Goal: Task Accomplishment & Management: Use online tool/utility

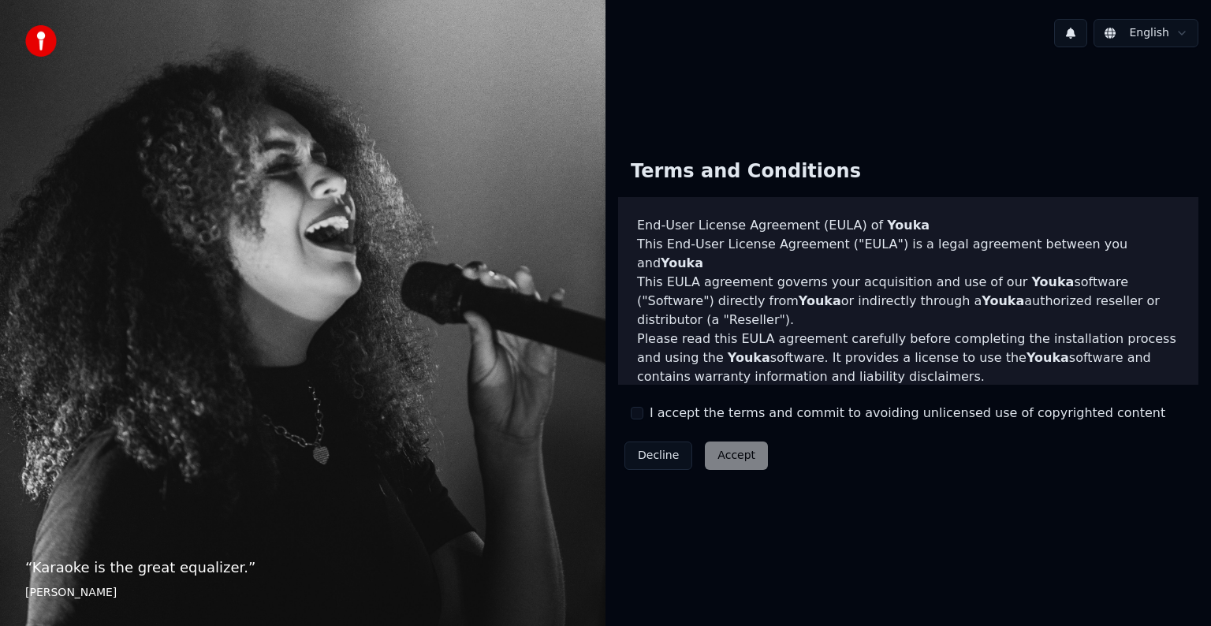
click at [638, 419] on div "I accept the terms and commit to avoiding unlicensed use of copyrighted content" at bounding box center [898, 413] width 534 height 19
click at [636, 417] on button "I accept the terms and commit to avoiding unlicensed use of copyrighted content" at bounding box center [637, 413] width 13 height 13
click at [714, 454] on button "Accept" at bounding box center [736, 455] width 63 height 28
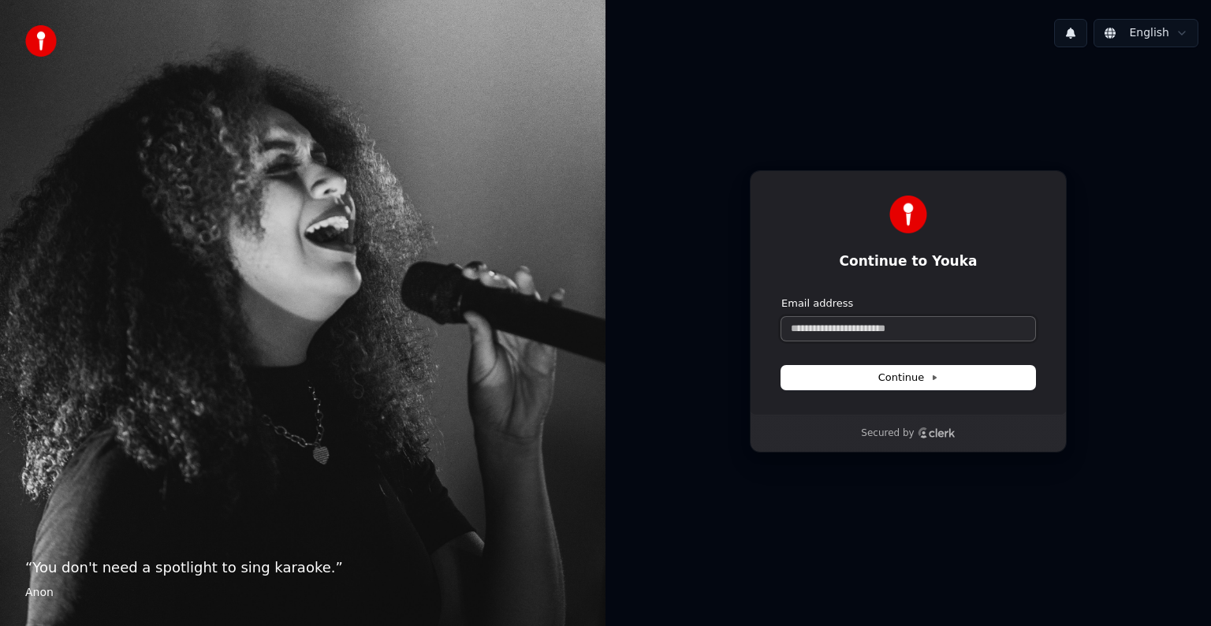
click at [864, 328] on input "Email address" at bounding box center [908, 329] width 254 height 24
click at [945, 383] on button "Continue" at bounding box center [908, 378] width 254 height 24
type input "**********"
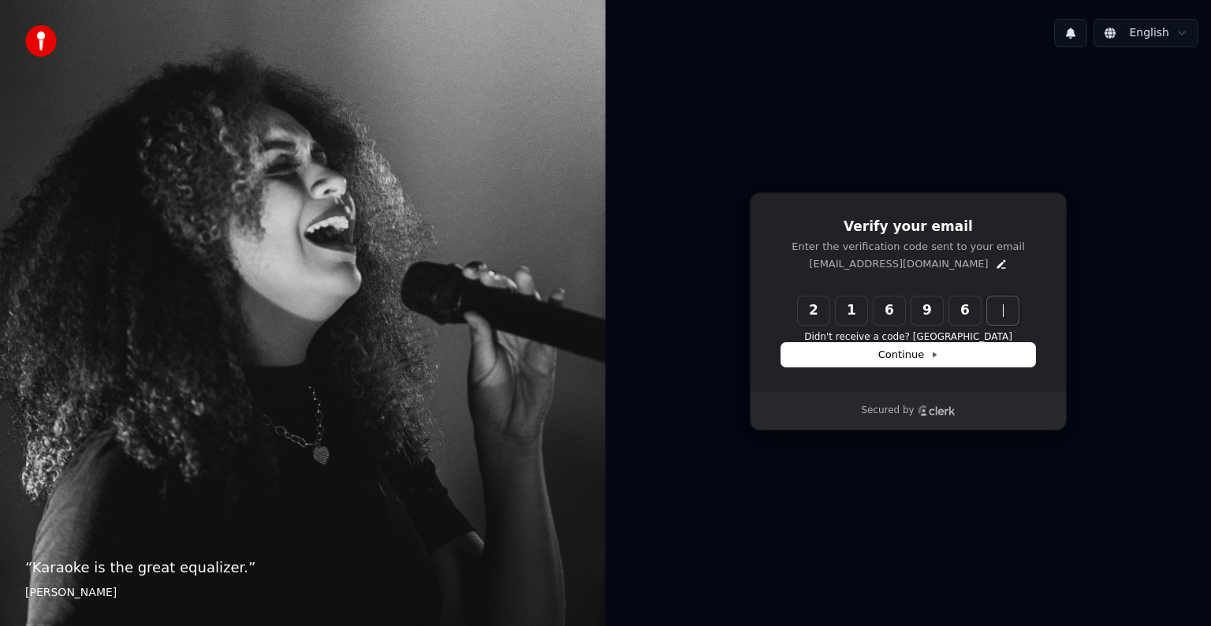
type input "******"
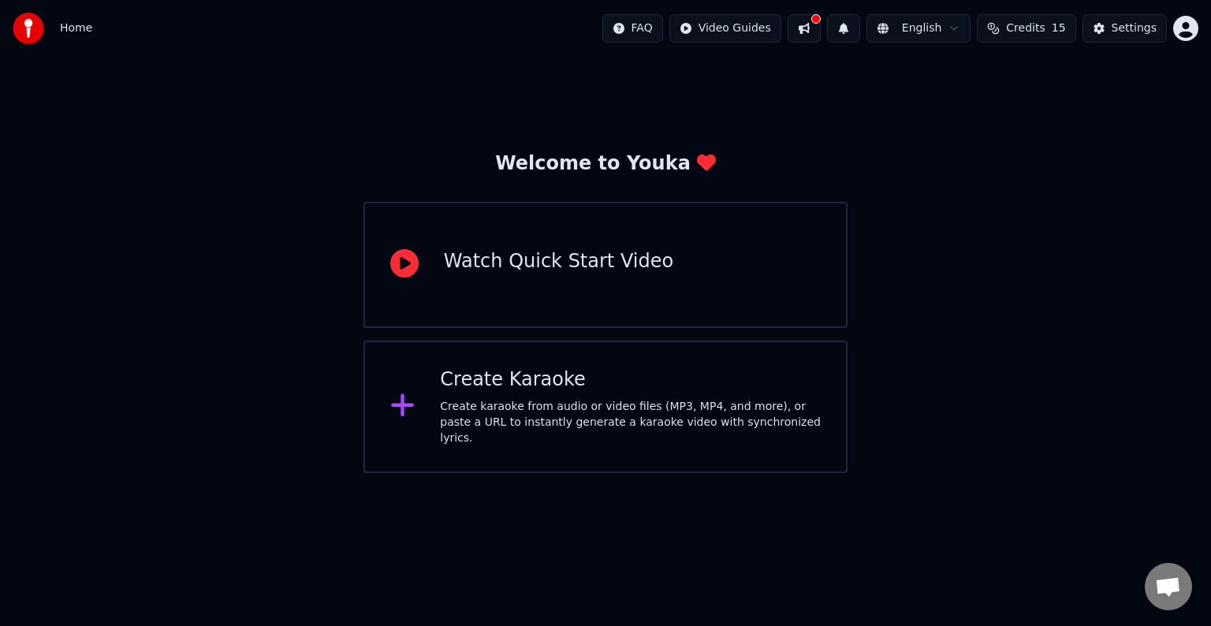
click at [500, 277] on div "Watch Quick Start Video" at bounding box center [558, 265] width 229 height 32
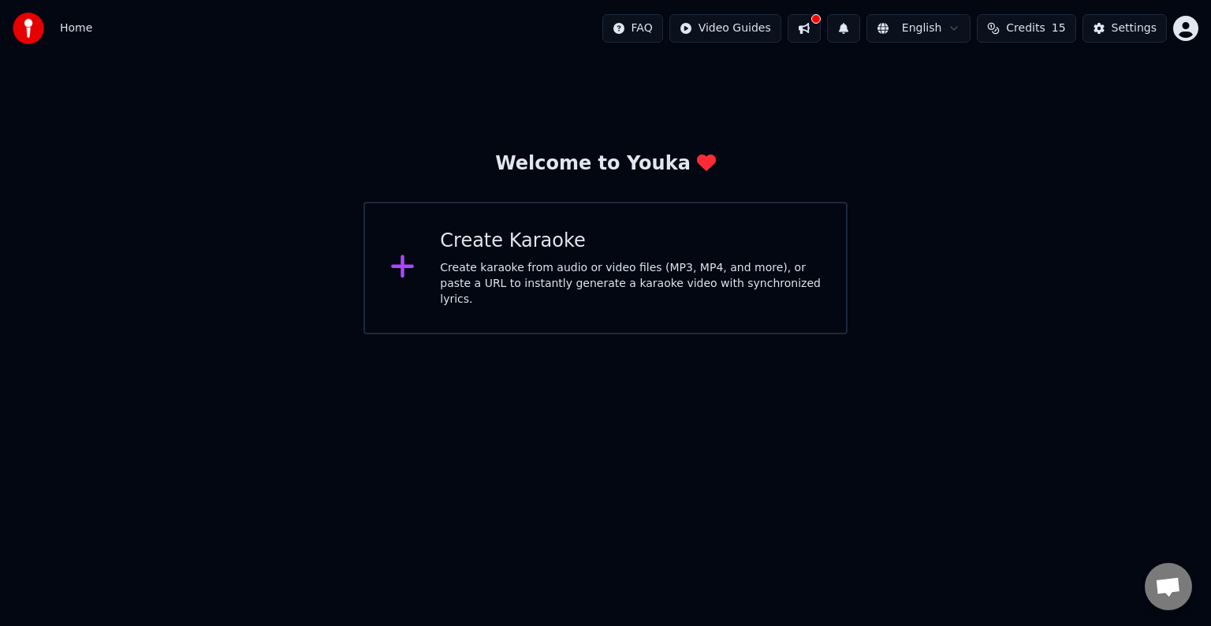
click at [593, 281] on div "Create karaoke from audio or video files (MP3, MP4, and more), or paste a URL t…" at bounding box center [630, 283] width 381 height 47
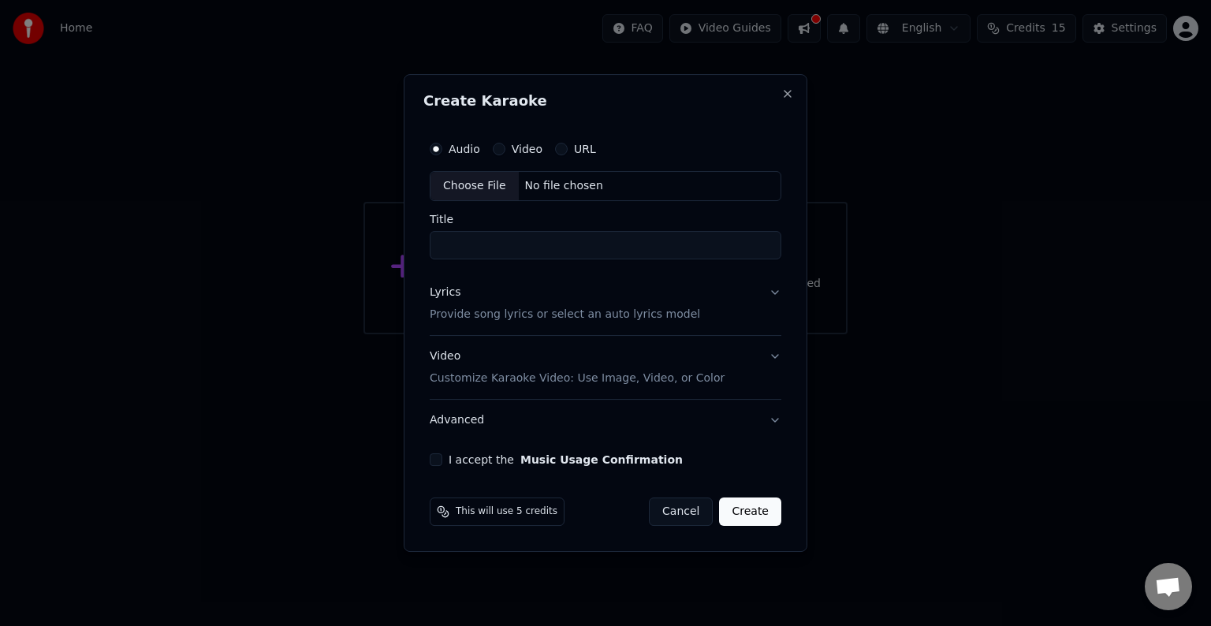
click at [561, 148] on button "URL" at bounding box center [561, 149] width 13 height 13
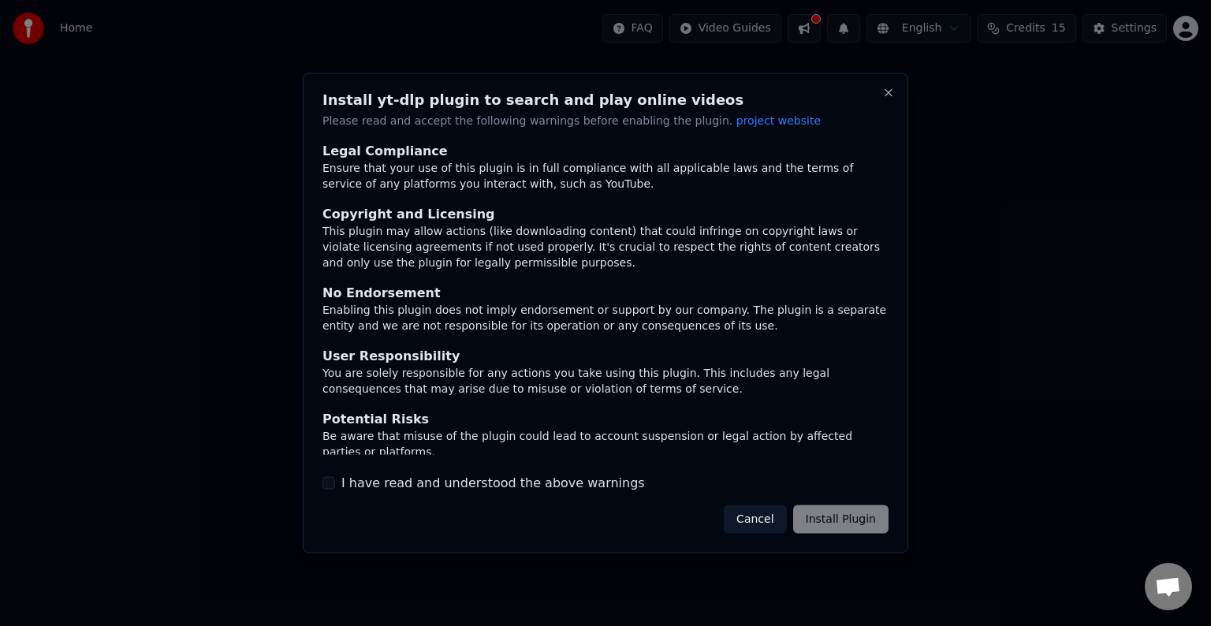
click at [851, 521] on div "Cancel Install Plugin" at bounding box center [806, 518] width 165 height 28
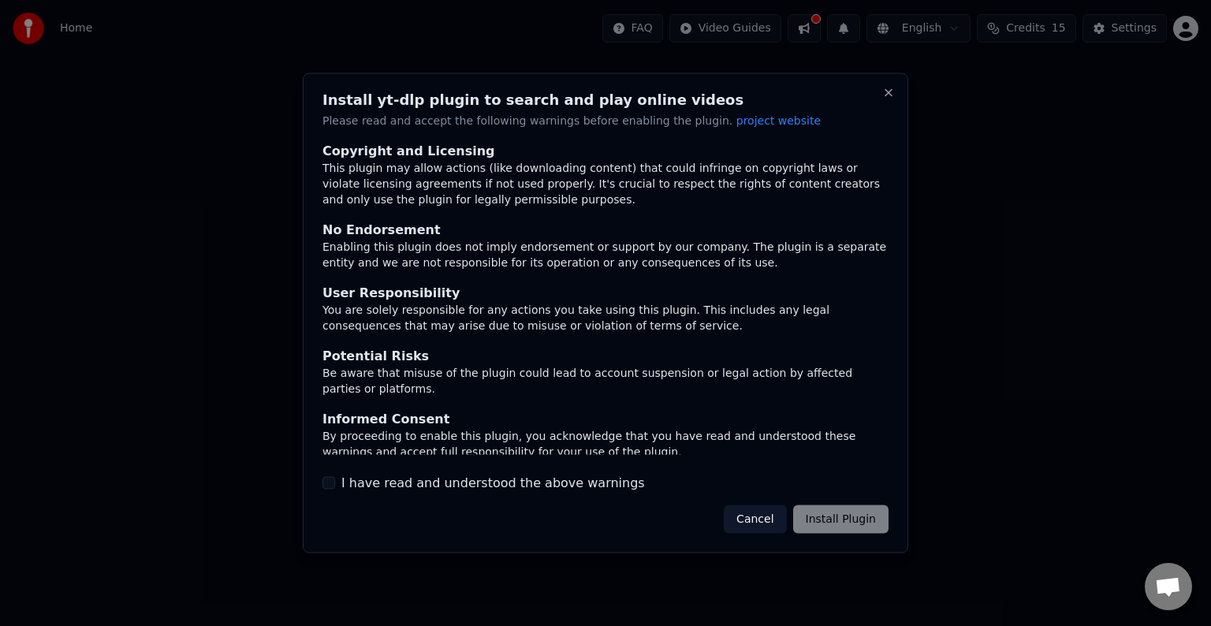
scroll to position [69, 0]
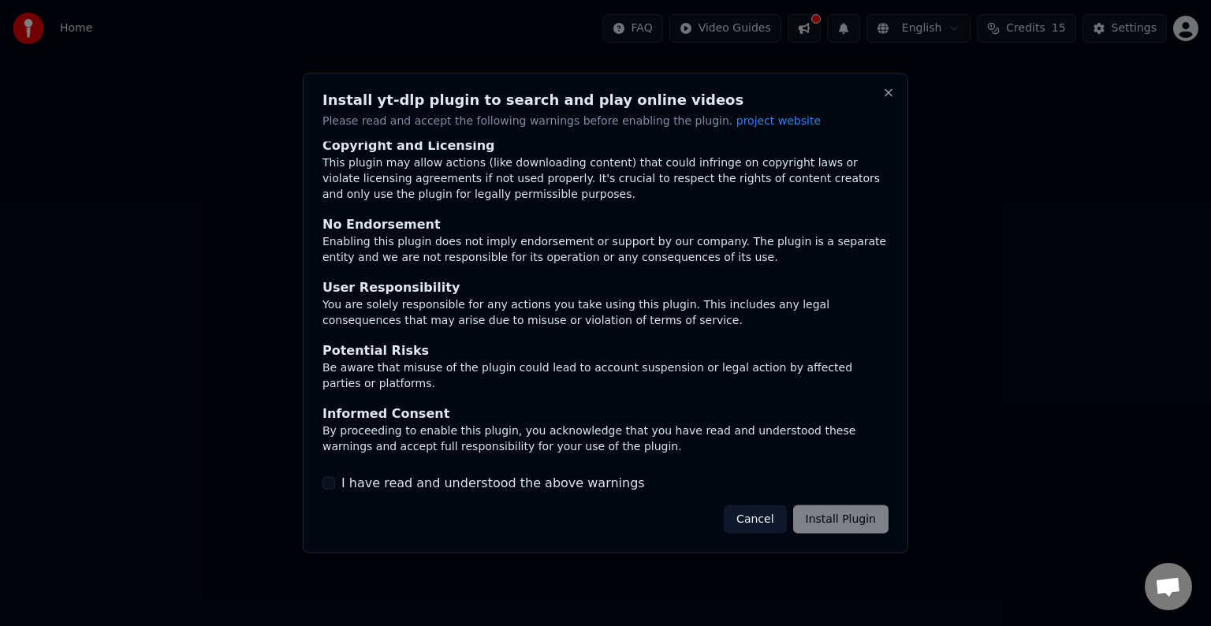
click at [838, 521] on div "Cancel Install Plugin" at bounding box center [806, 518] width 165 height 28
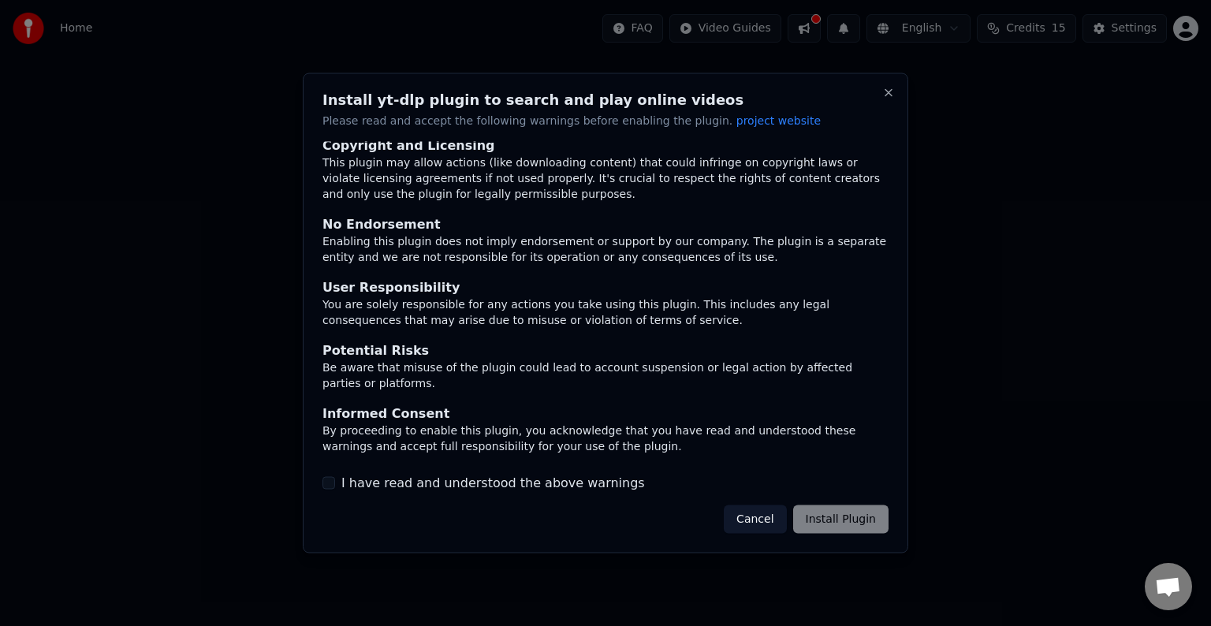
click at [840, 517] on div "Cancel Install Plugin" at bounding box center [806, 518] width 165 height 28
click at [328, 482] on button "I have read and understood the above warnings" at bounding box center [328, 482] width 13 height 13
click at [826, 527] on button "Install Plugin" at bounding box center [840, 518] width 95 height 28
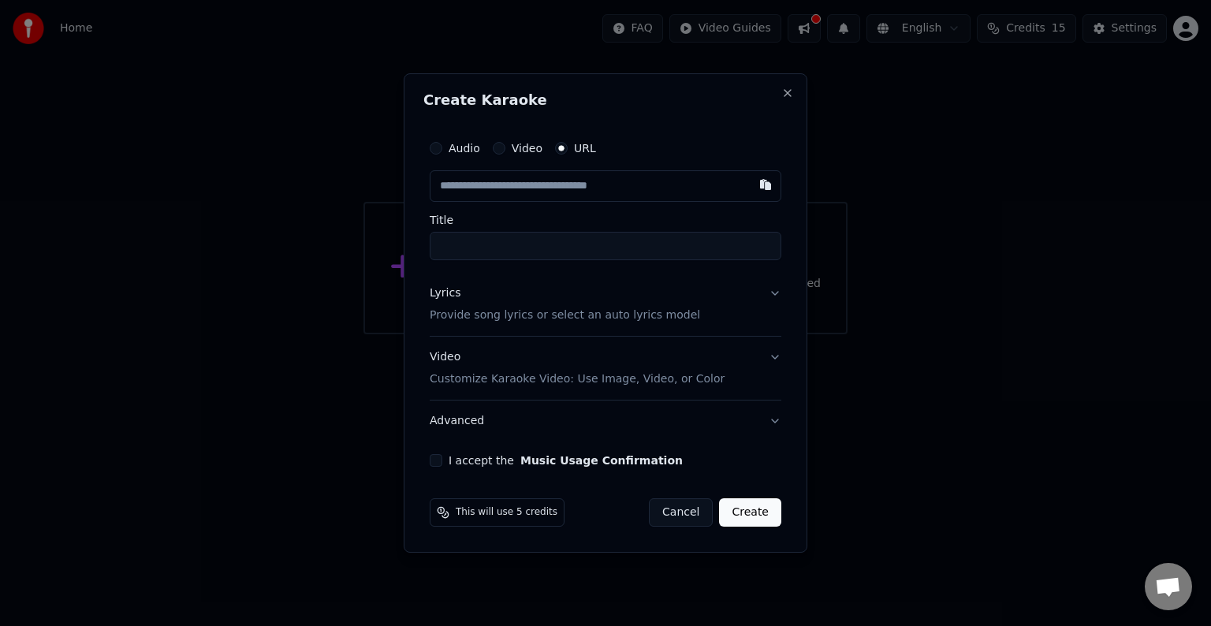
click at [459, 187] on input "text" at bounding box center [606, 186] width 352 height 32
click at [443, 177] on input "text" at bounding box center [606, 186] width 352 height 32
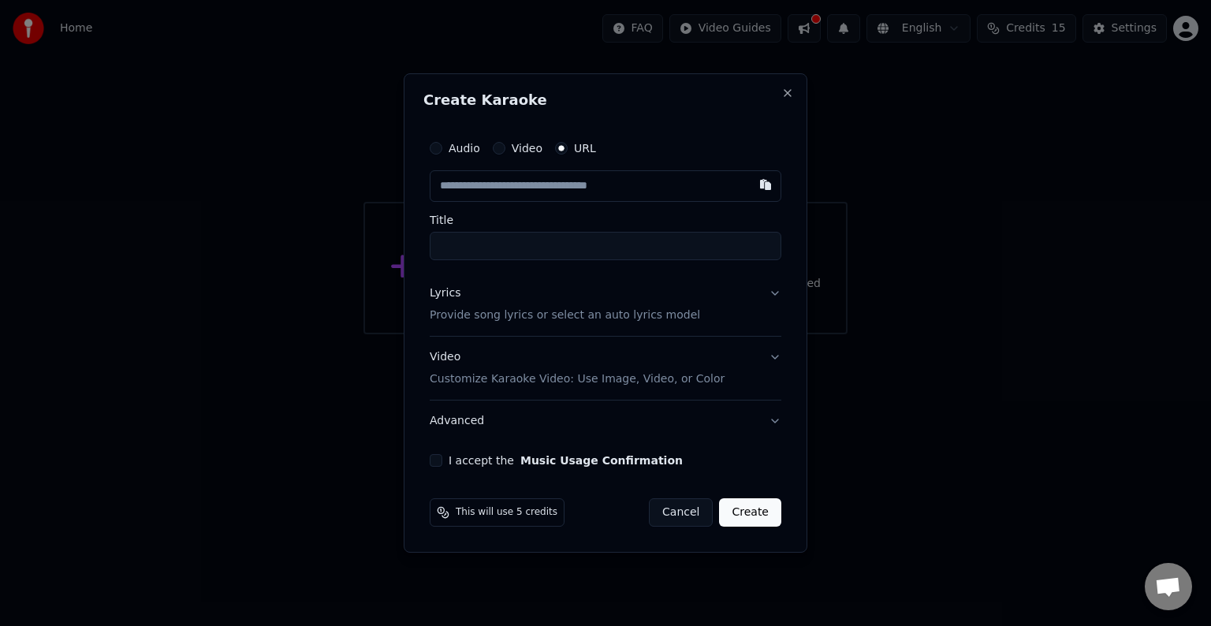
drag, startPoint x: 443, startPoint y: 177, endPoint x: 445, endPoint y: 188, distance: 11.1
click at [445, 188] on input "text" at bounding box center [606, 186] width 352 height 32
click at [763, 189] on button "button" at bounding box center [766, 184] width 32 height 28
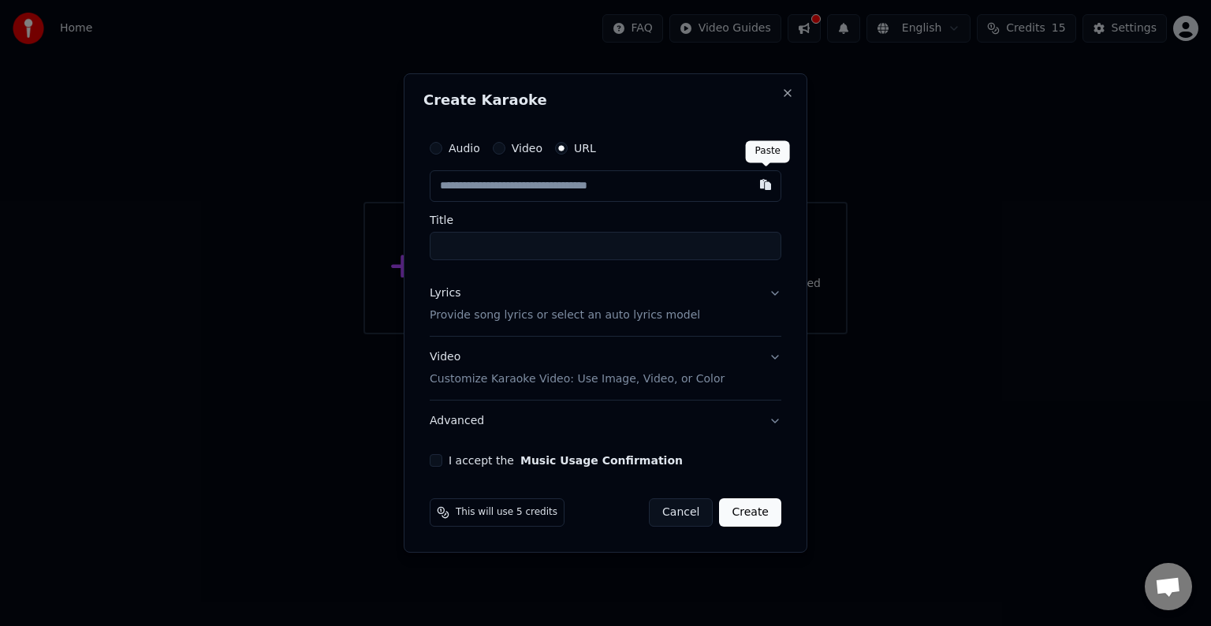
type input "**********"
click at [434, 460] on button "I accept the Music Usage Confirmation" at bounding box center [436, 460] width 13 height 13
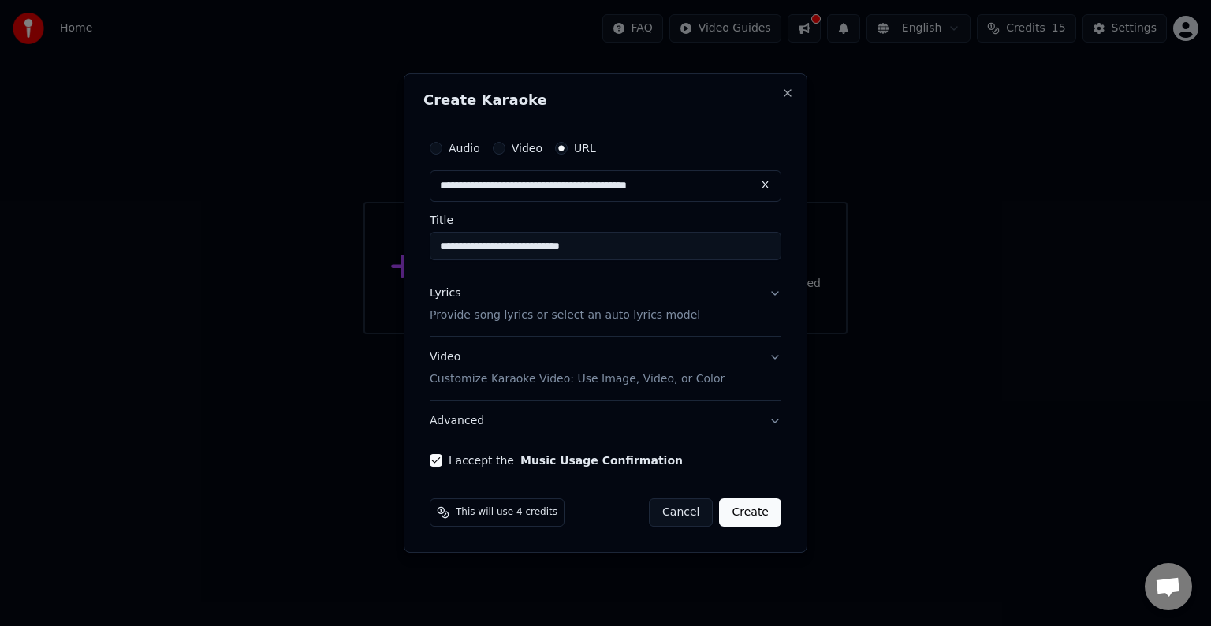
click at [748, 516] on button "Create" at bounding box center [750, 512] width 62 height 28
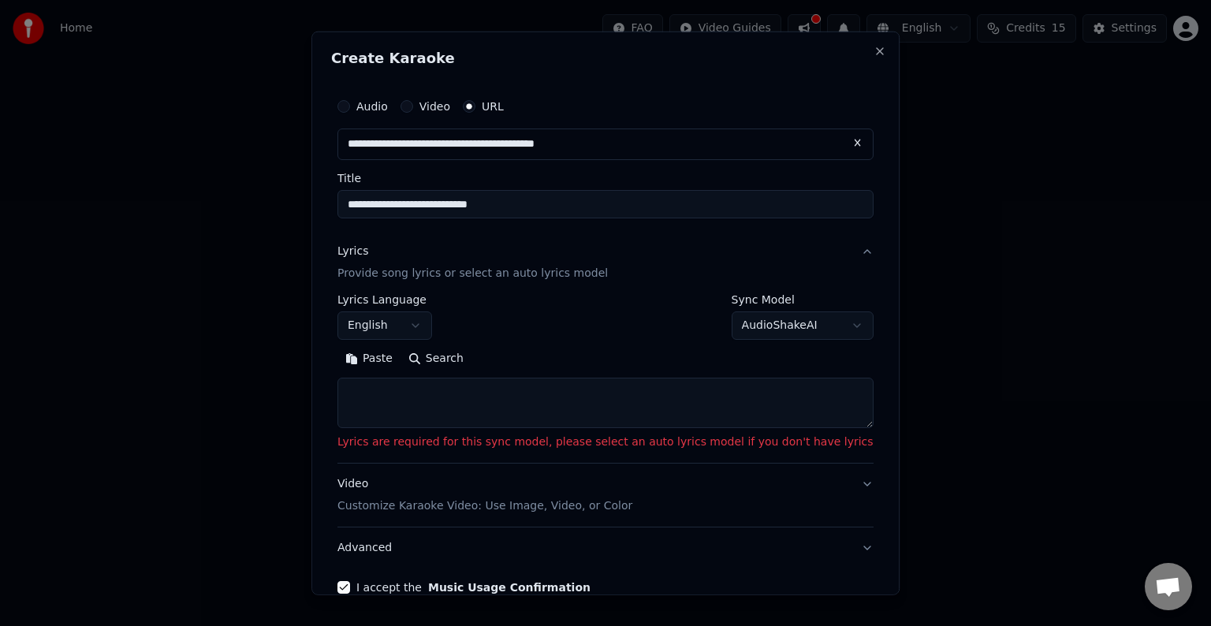
click at [445, 384] on textarea at bounding box center [605, 403] width 536 height 50
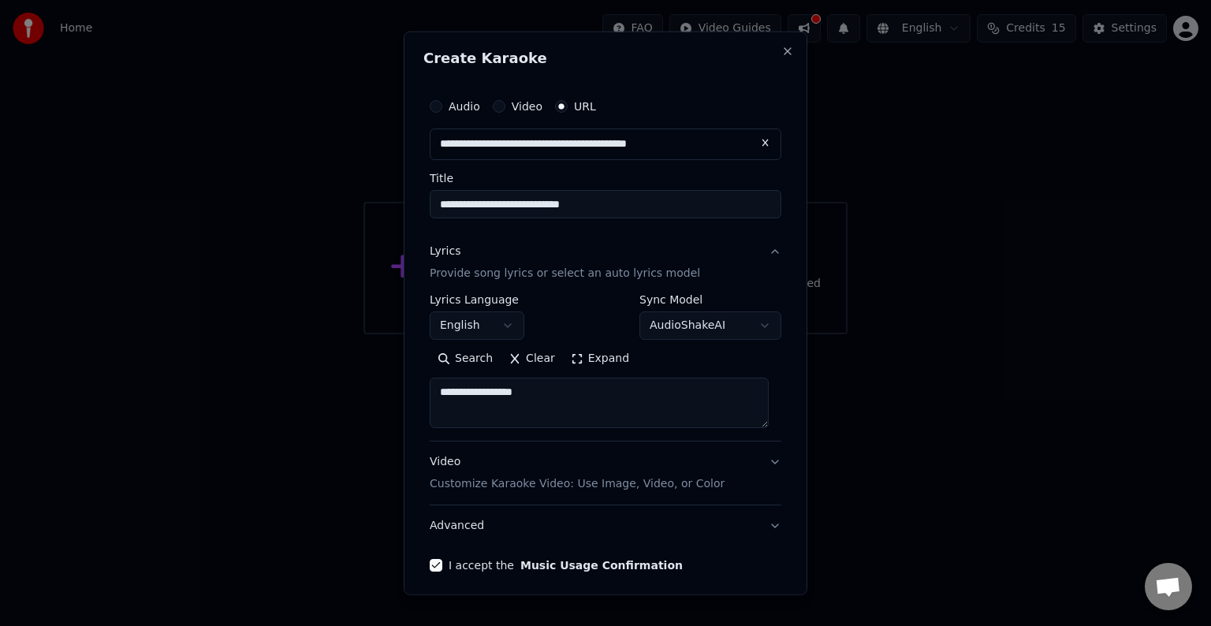
type textarea "**********"
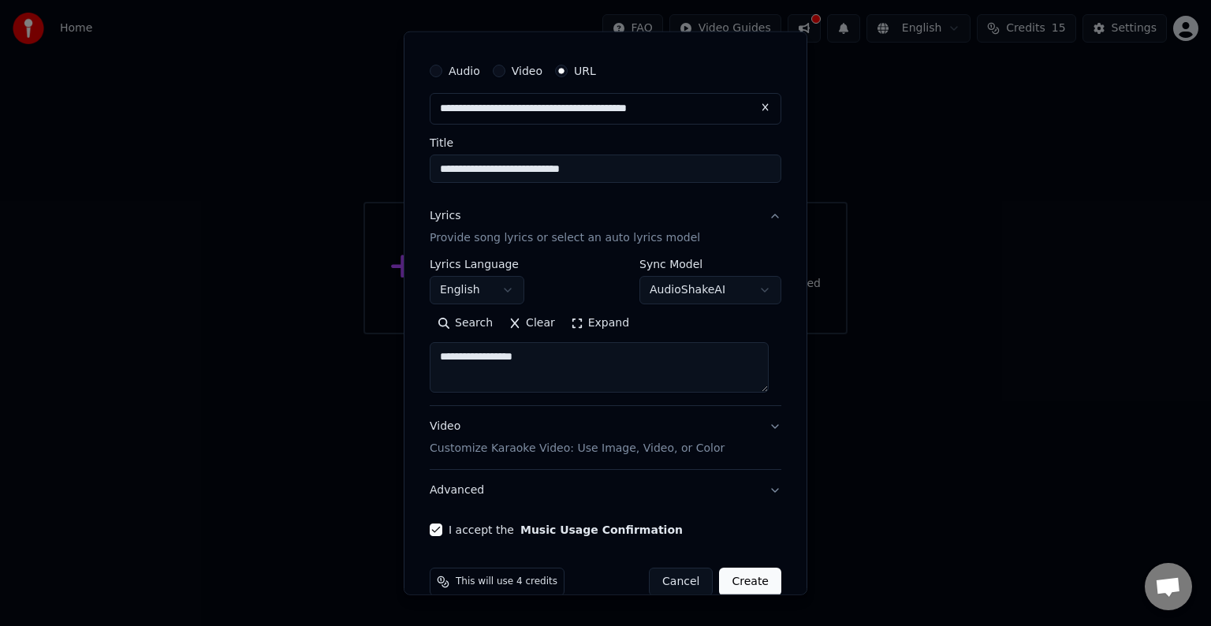
scroll to position [61, 0]
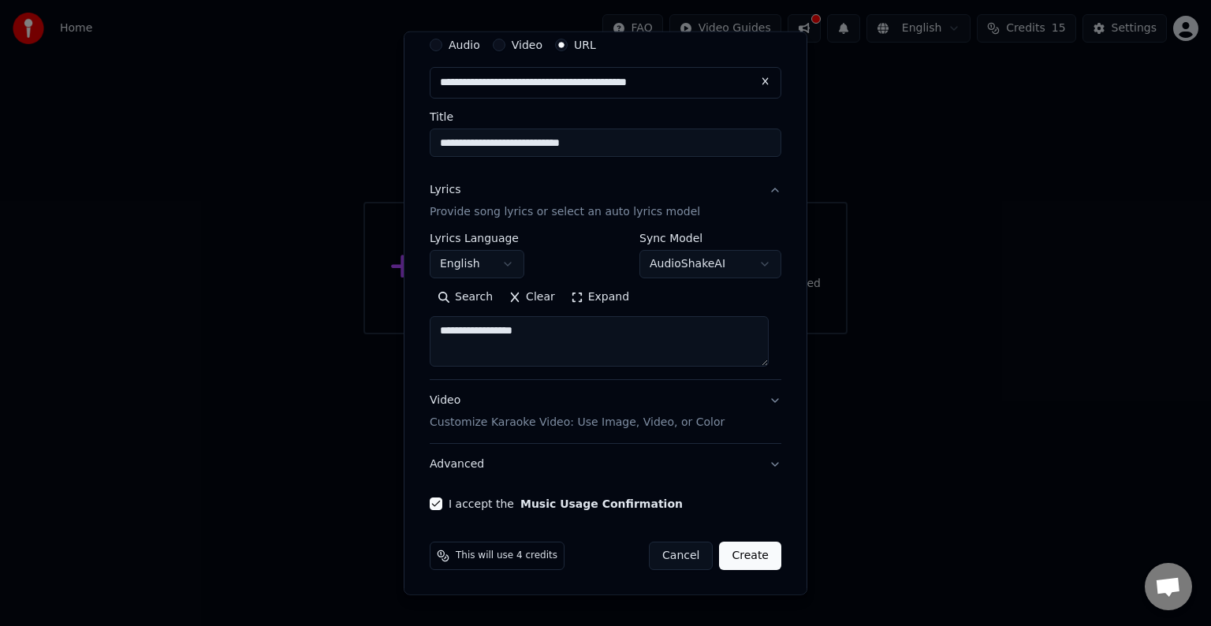
click at [744, 559] on button "Create" at bounding box center [750, 556] width 62 height 28
select select "**"
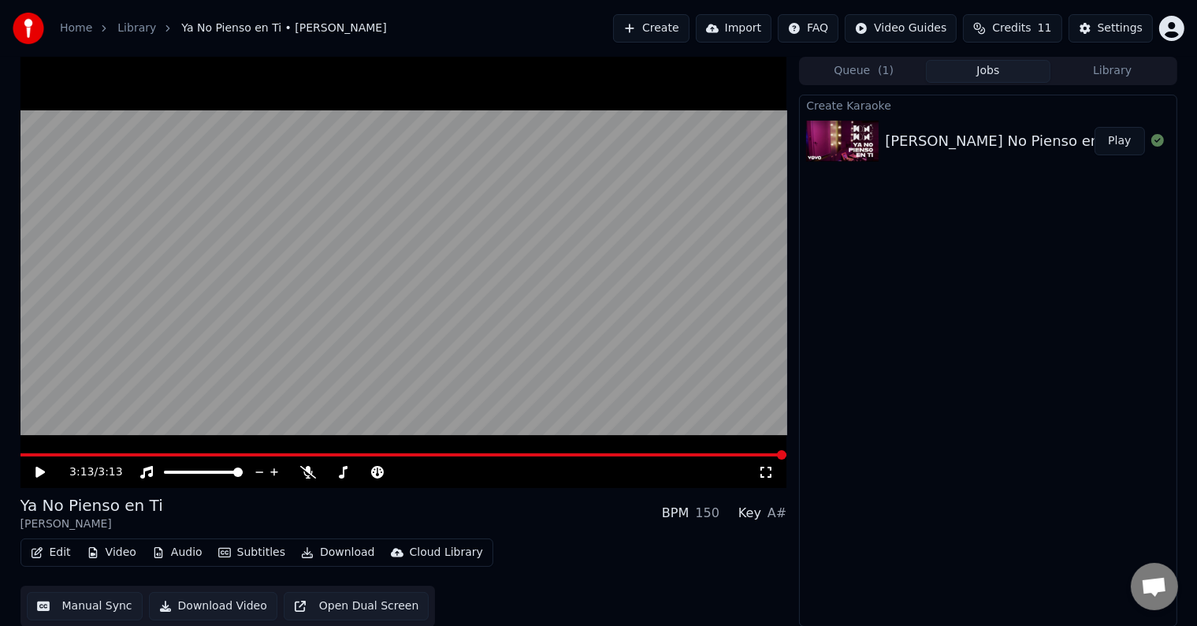
click at [851, 140] on img at bounding box center [842, 141] width 73 height 41
click at [853, 141] on img at bounding box center [842, 141] width 73 height 41
click at [1121, 142] on button "Play" at bounding box center [1120, 141] width 50 height 28
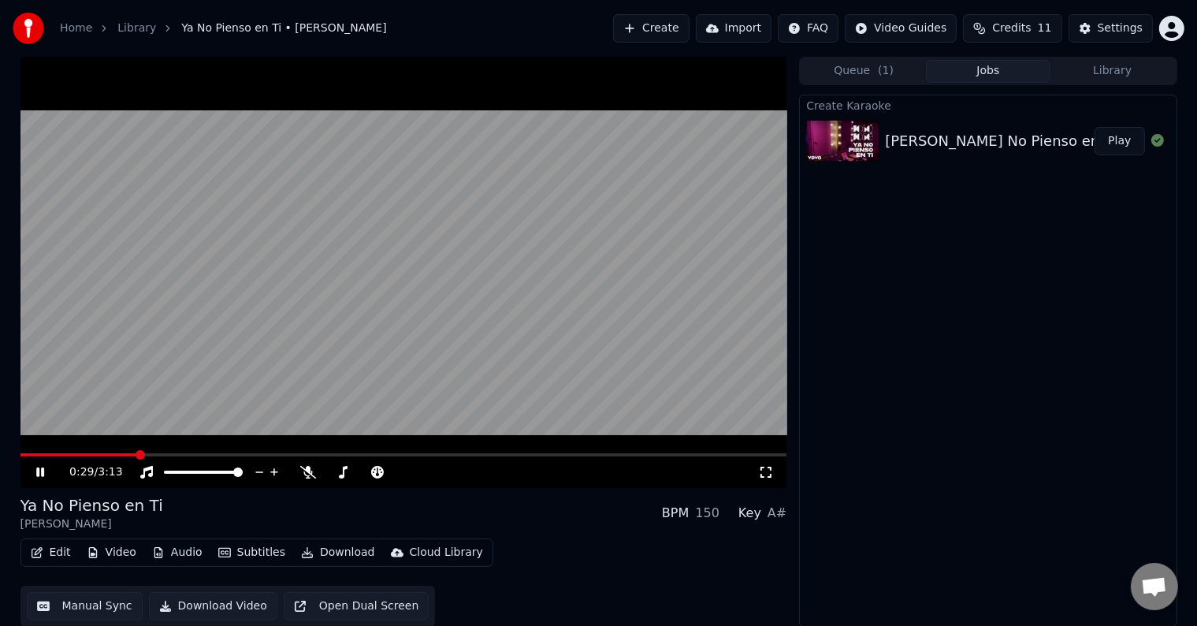
click at [39, 472] on icon at bounding box center [40, 471] width 8 height 9
click at [671, 32] on button "Create" at bounding box center [651, 28] width 76 height 28
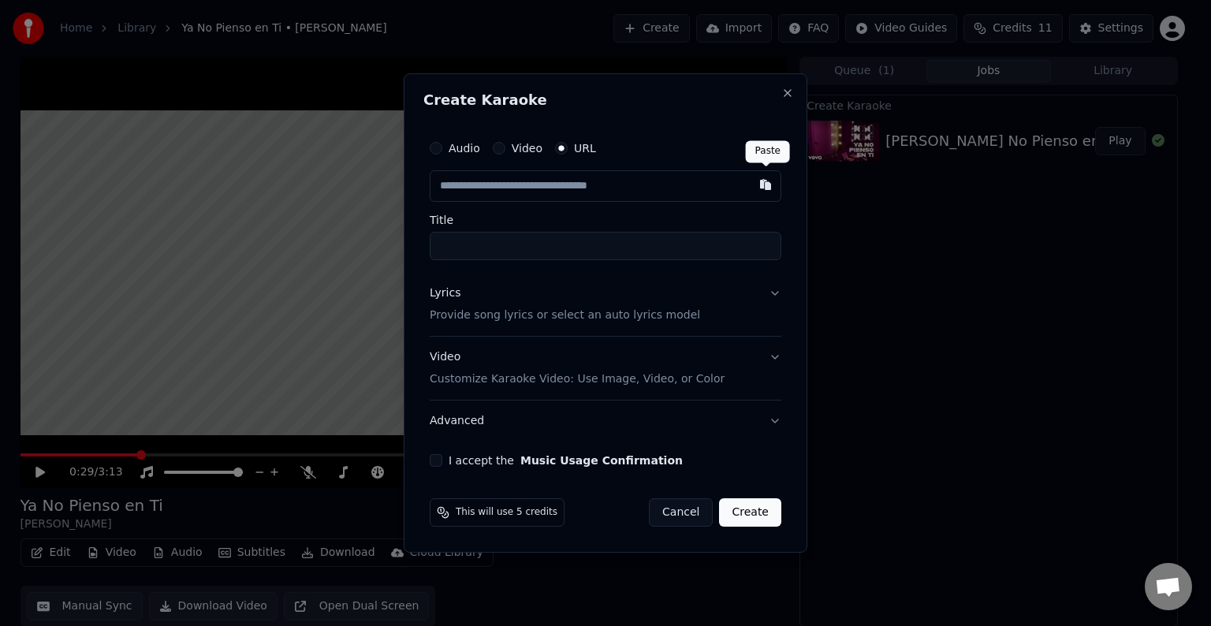
click at [761, 183] on button "button" at bounding box center [766, 184] width 32 height 28
type input "**********"
click at [431, 460] on button "I accept the Music Usage Confirmation" at bounding box center [436, 460] width 13 height 13
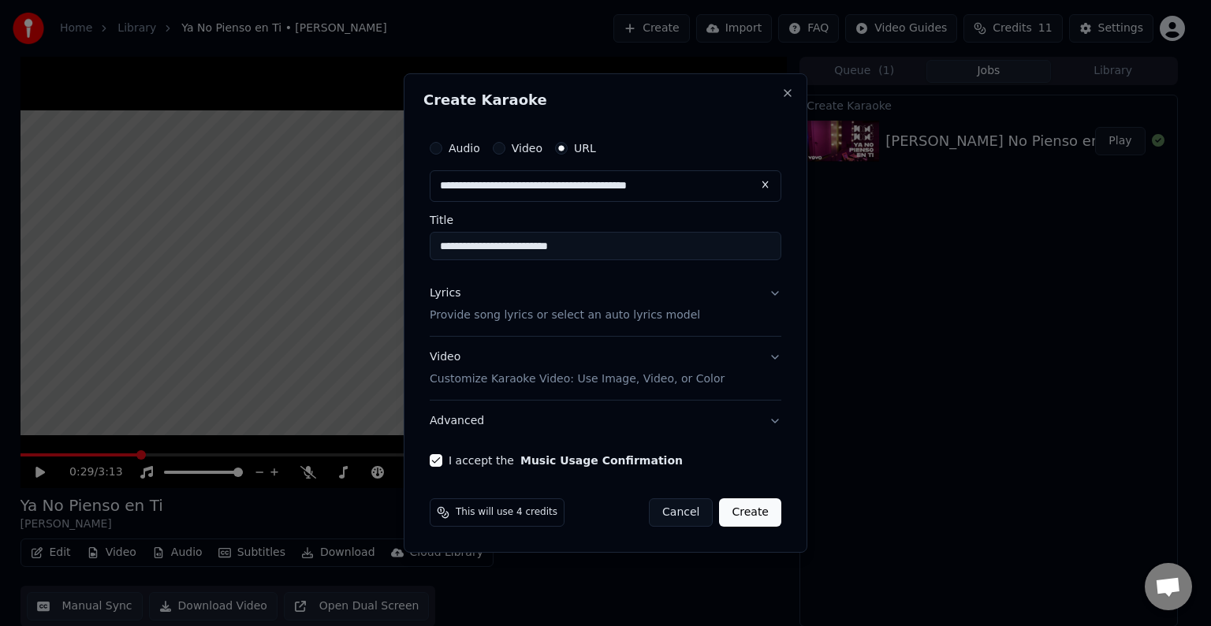
click at [746, 514] on button "Create" at bounding box center [750, 512] width 62 height 28
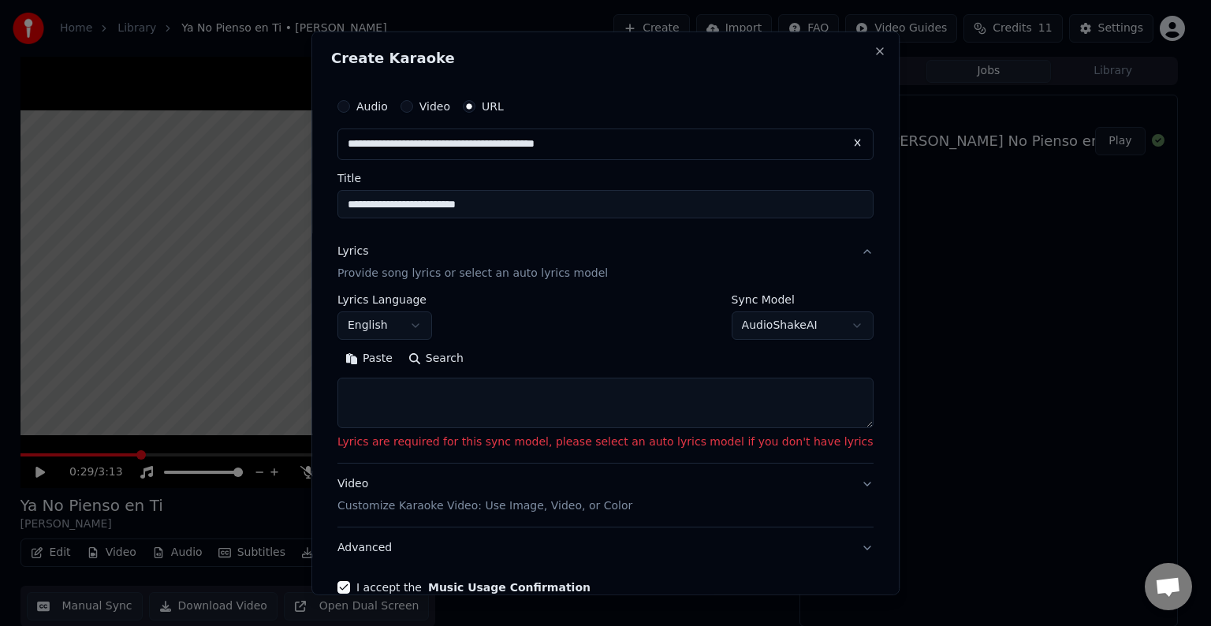
click at [536, 394] on textarea at bounding box center [605, 403] width 536 height 50
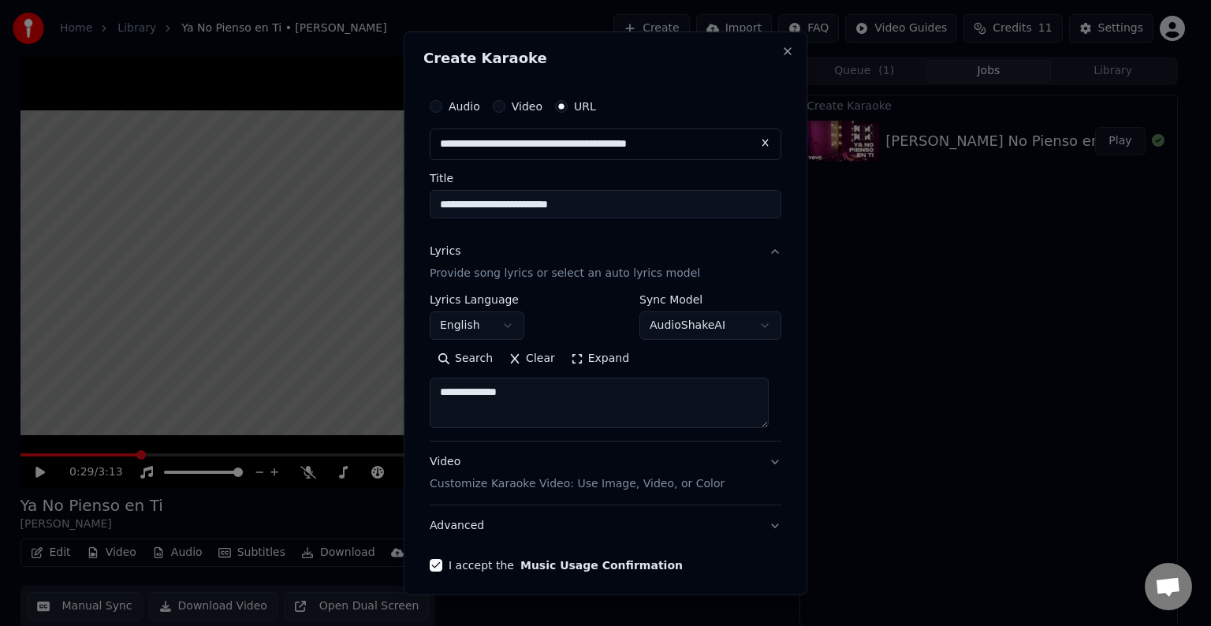
type textarea "**********"
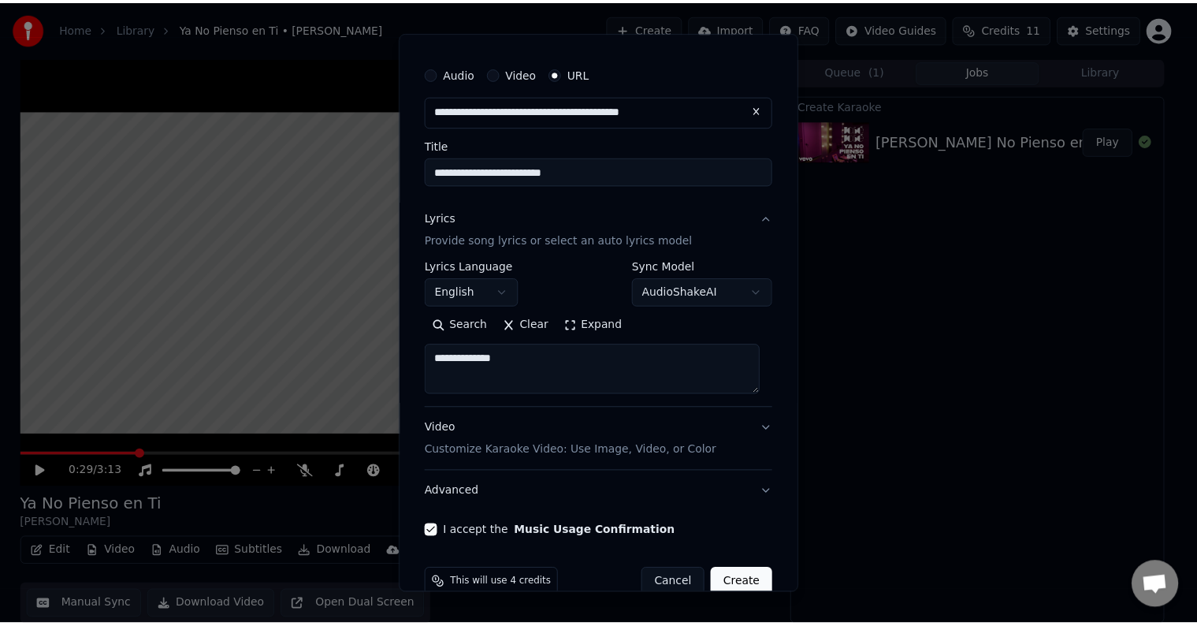
scroll to position [61, 0]
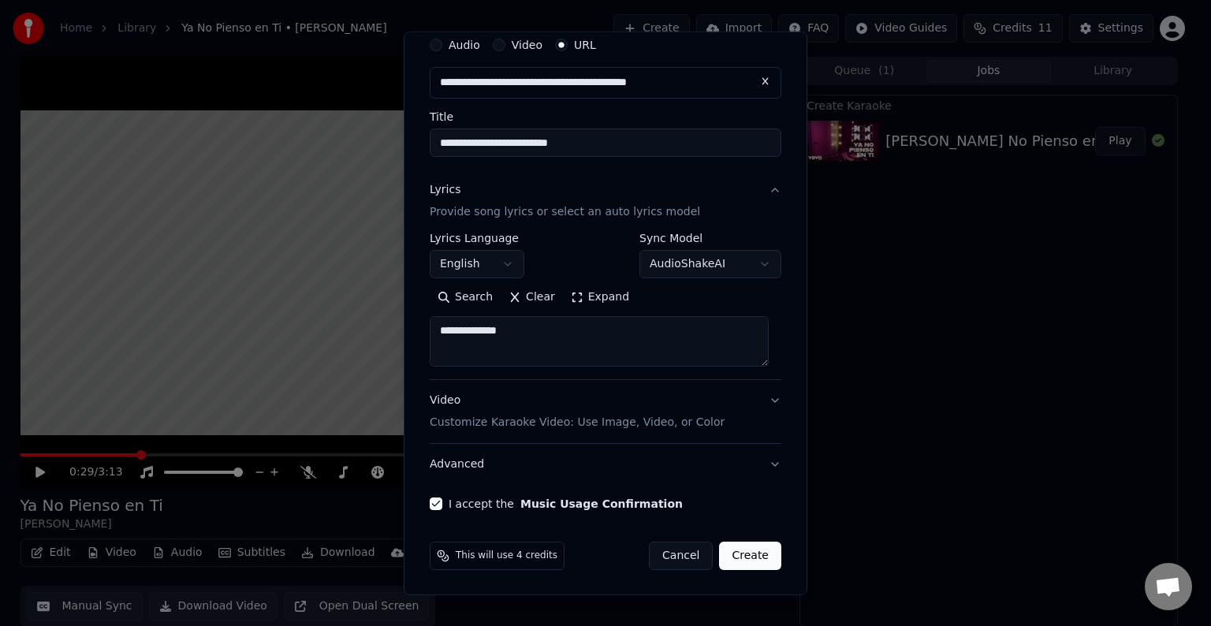
click at [743, 557] on button "Create" at bounding box center [750, 556] width 62 height 28
select select "**"
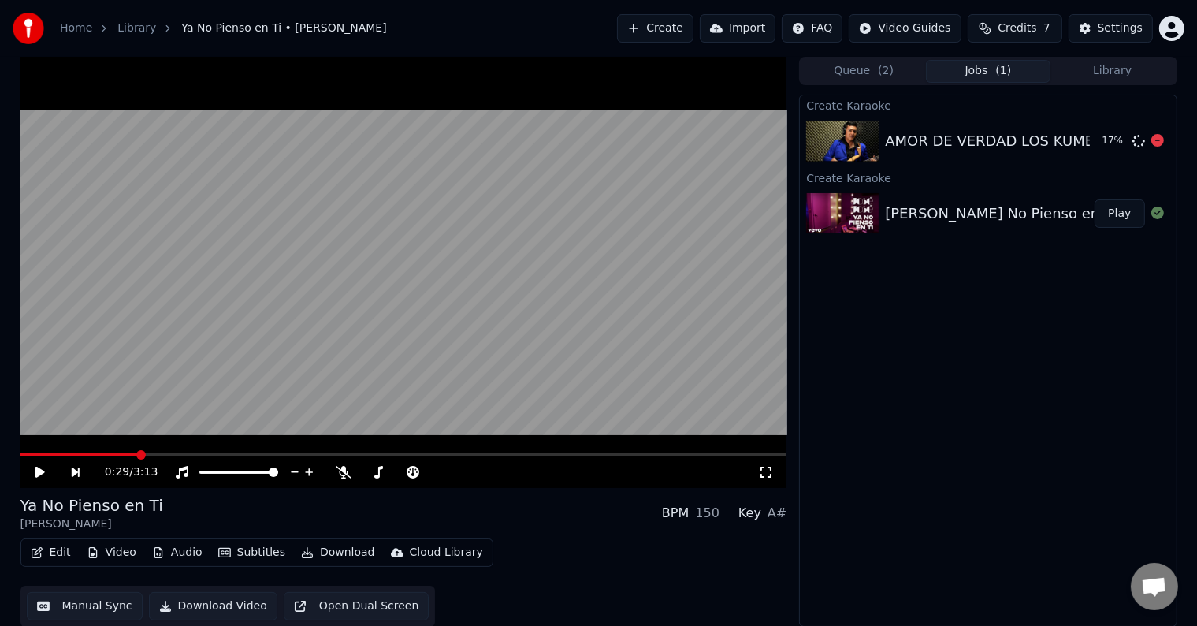
click at [841, 136] on img at bounding box center [842, 141] width 73 height 41
click at [1121, 145] on button "Play" at bounding box center [1120, 141] width 50 height 28
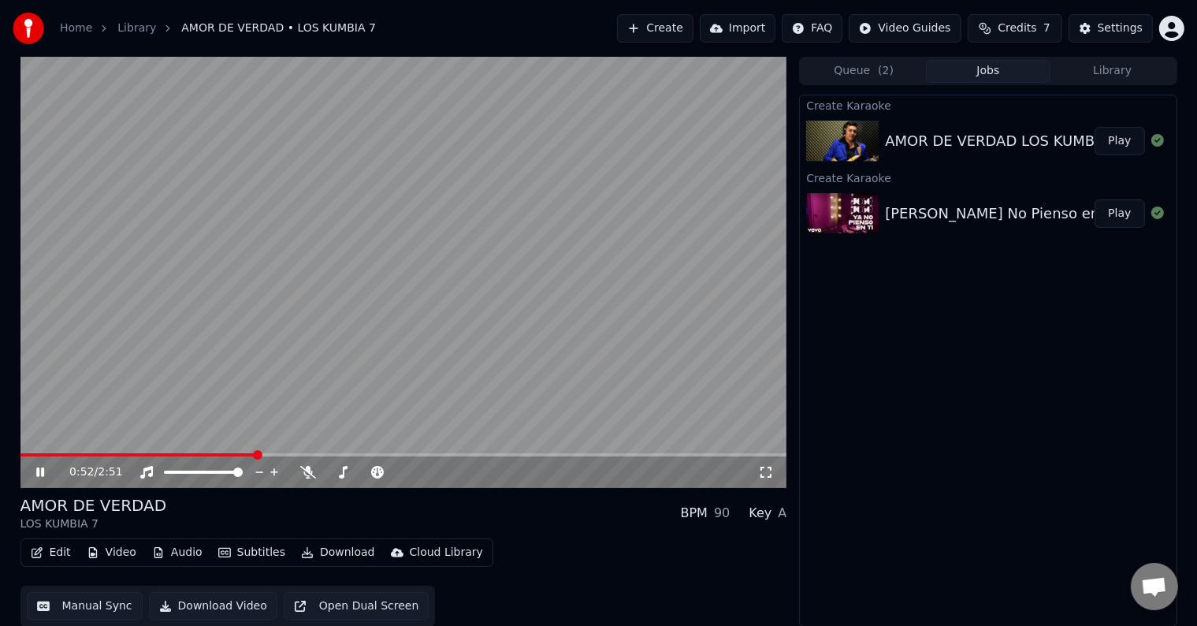
click at [42, 468] on icon at bounding box center [40, 471] width 8 height 9
